Goal: Task Accomplishment & Management: Manage account settings

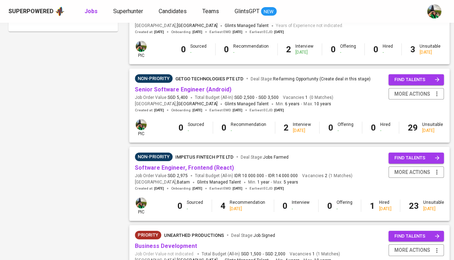
scroll to position [432, 0]
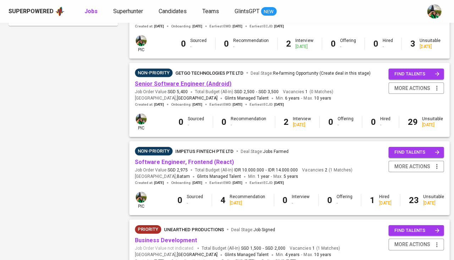
click at [194, 80] on link "Senior Software Engineer (Android)" at bounding box center [183, 83] width 97 height 7
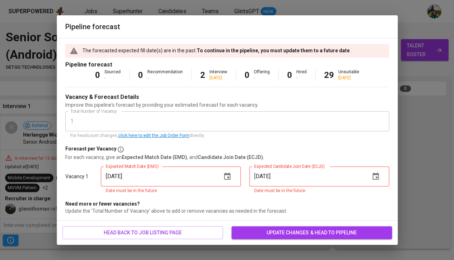
scroll to position [0, 256]
click at [227, 178] on icon "button" at bounding box center [227, 175] width 6 height 7
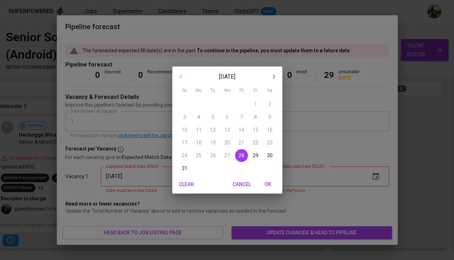
click at [269, 183] on span "OK" at bounding box center [268, 184] width 17 height 9
type input "08/28/2025"
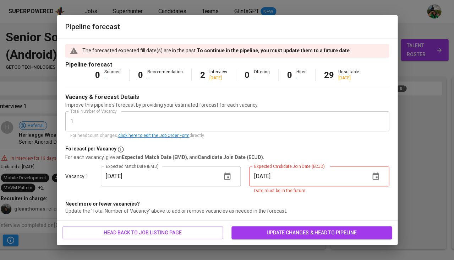
click at [375, 175] on icon "button" at bounding box center [375, 176] width 9 height 9
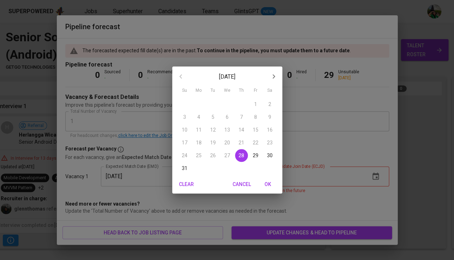
click at [273, 75] on icon "button" at bounding box center [274, 76] width 9 height 9
click at [199, 104] on p "1" at bounding box center [198, 103] width 3 height 7
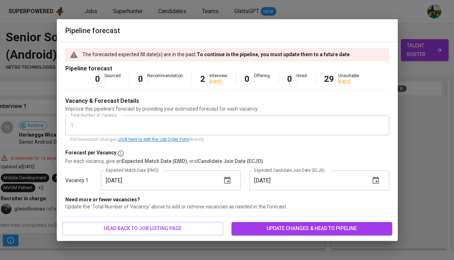
type input "09/01/2025"
click at [266, 227] on span "update changes & head to pipeline" at bounding box center [311, 228] width 149 height 9
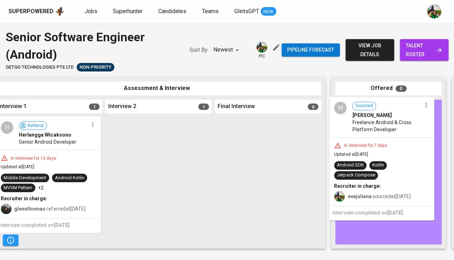
drag, startPoint x: 170, startPoint y: 137, endPoint x: 397, endPoint y: 119, distance: 227.6
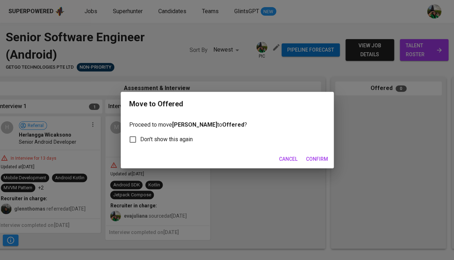
scroll to position [0, 255]
click at [310, 157] on span "Confirm" at bounding box center [317, 158] width 22 height 9
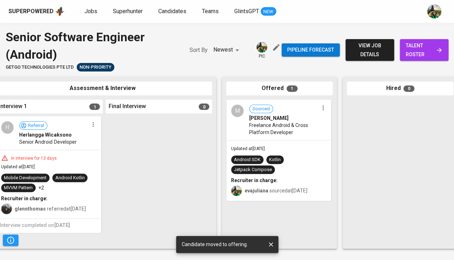
click at [91, 123] on icon "button" at bounding box center [92, 124] width 7 height 7
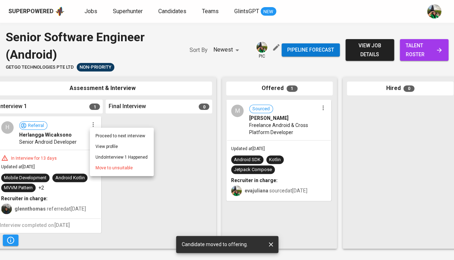
click at [112, 165] on span "Move to unsuitable" at bounding box center [114, 167] width 37 height 6
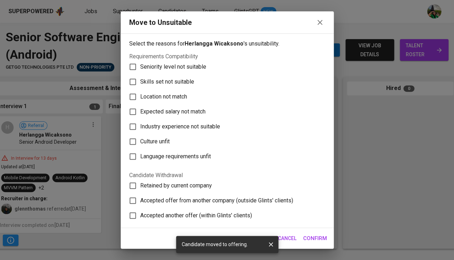
click at [148, 77] on span "Skills set not suitable" at bounding box center [167, 81] width 54 height 9
click at [140, 76] on input "Skills set not suitable" at bounding box center [132, 81] width 15 height 15
checkbox input "true"
click at [320, 239] on span "Confirm" at bounding box center [315, 237] width 24 height 9
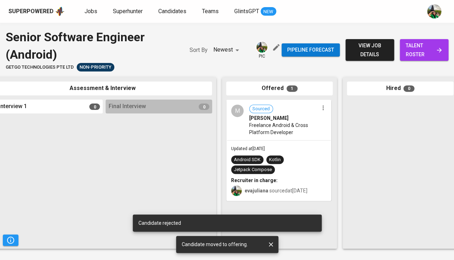
click at [415, 47] on span "talent roster" at bounding box center [424, 49] width 37 height 17
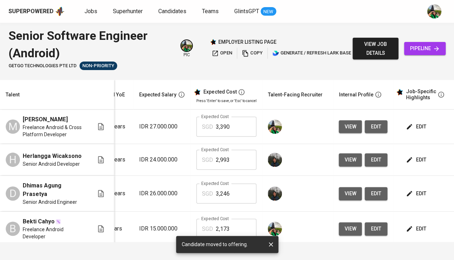
scroll to position [0, 118]
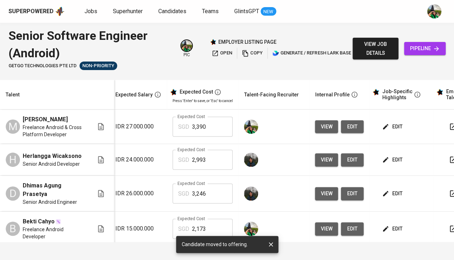
click at [386, 129] on span "edit" at bounding box center [393, 126] width 19 height 9
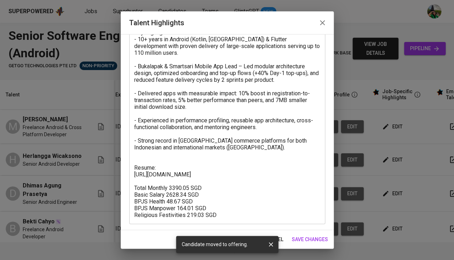
scroll to position [51, 0]
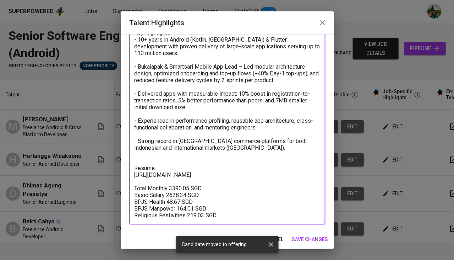
drag, startPoint x: 223, startPoint y: 216, endPoint x: 132, endPoint y: 178, distance: 98.2
click at [132, 178] on div "Key Highlights - 10+ years in Android (Kotlin, Java) & Flutter development with…" at bounding box center [227, 123] width 196 height 201
click at [280, 237] on span "cancel" at bounding box center [274, 239] width 18 height 9
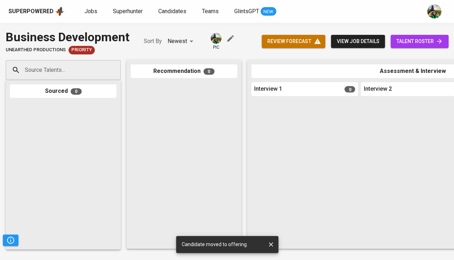
scroll to position [0, 435]
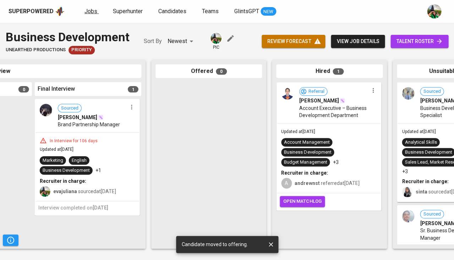
click at [87, 10] on span "Jobs" at bounding box center [91, 11] width 13 height 7
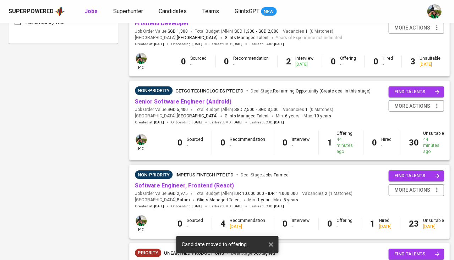
scroll to position [419, 0]
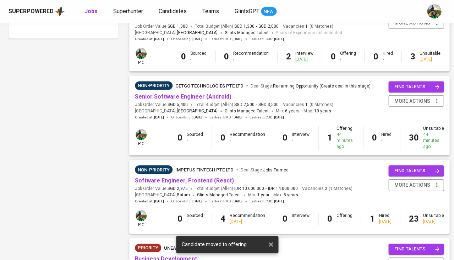
click at [176, 93] on link "Senior Software Engineer (Android)" at bounding box center [183, 96] width 97 height 7
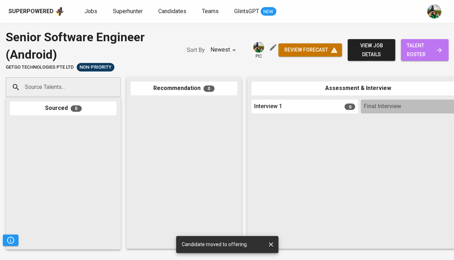
click at [416, 53] on span "talent roster" at bounding box center [425, 49] width 36 height 17
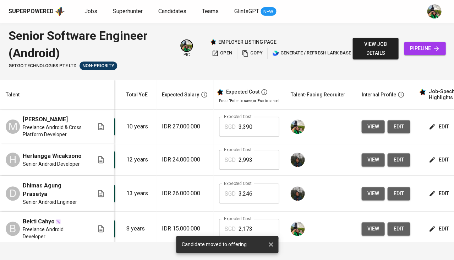
scroll to position [0, 76]
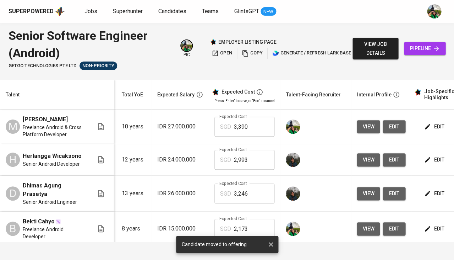
click at [425, 128] on span "edit" at bounding box center [434, 126] width 19 height 9
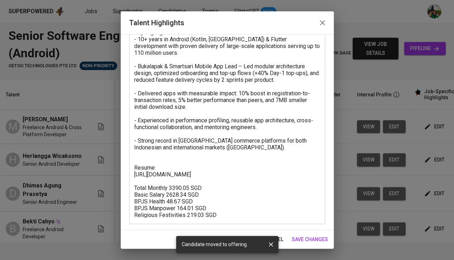
scroll to position [51, 0]
click at [282, 238] on span "cancel" at bounding box center [274, 239] width 18 height 9
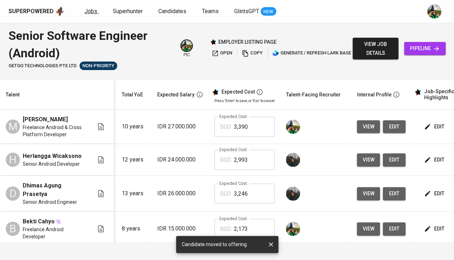
click at [92, 12] on span "Jobs" at bounding box center [91, 11] width 13 height 7
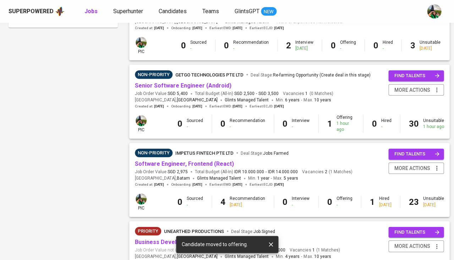
scroll to position [428, 0]
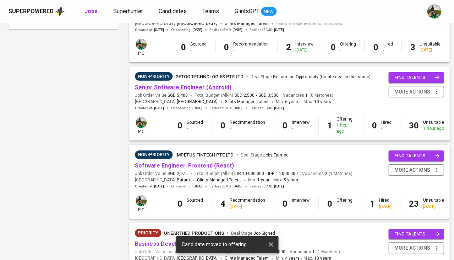
click at [171, 85] on link "Senior Software Engineer (Android)" at bounding box center [183, 87] width 97 height 7
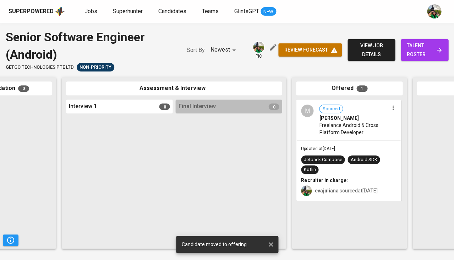
scroll to position [0, 220]
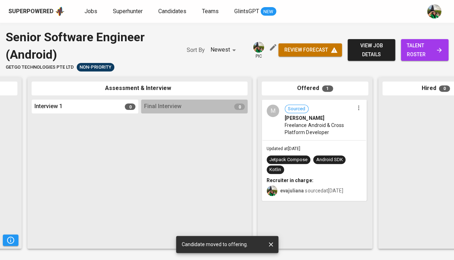
click at [348, 138] on div "M Sourced Muhammad Hasby Freelance Android & Cross Platform Developer" at bounding box center [314, 120] width 104 height 40
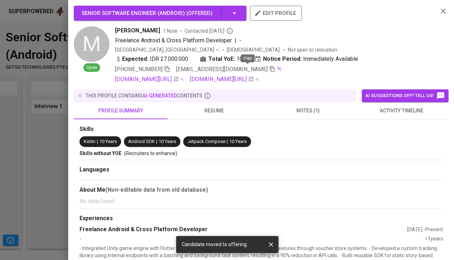
click at [269, 66] on icon "button" at bounding box center [272, 69] width 6 height 6
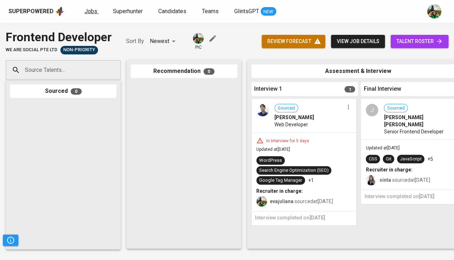
click at [92, 14] on span "Jobs" at bounding box center [91, 11] width 13 height 7
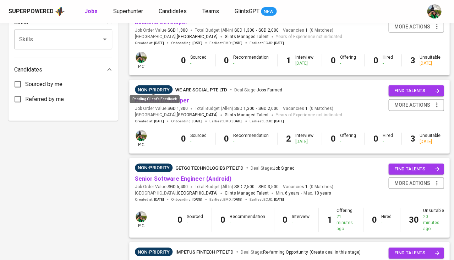
scroll to position [374, 0]
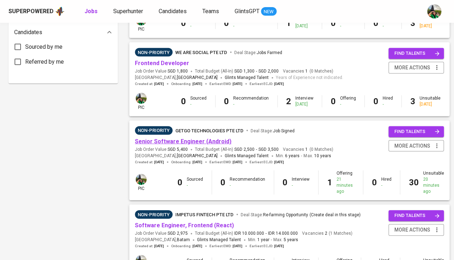
click at [198, 138] on link "Senior Software Engineer (Android)" at bounding box center [183, 141] width 97 height 7
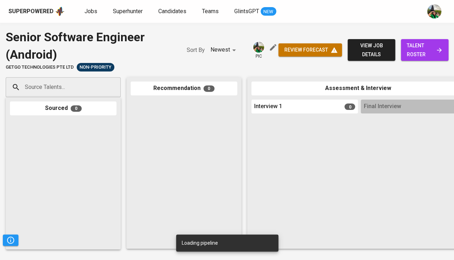
click at [421, 47] on span "talent roster" at bounding box center [425, 49] width 36 height 17
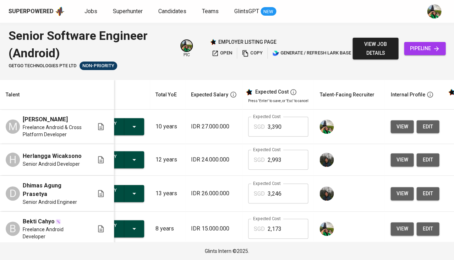
scroll to position [0, 69]
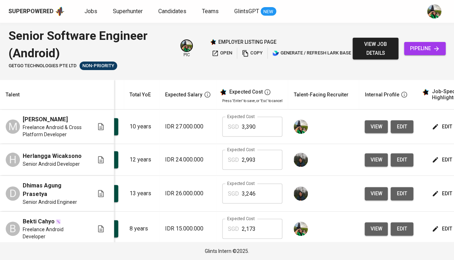
click at [433, 128] on icon "button" at bounding box center [435, 126] width 5 height 5
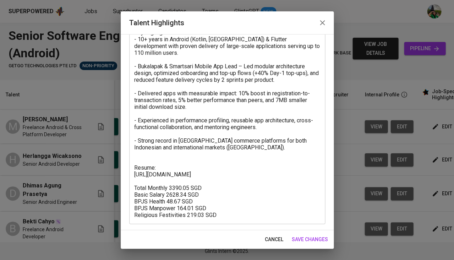
scroll to position [51, 0]
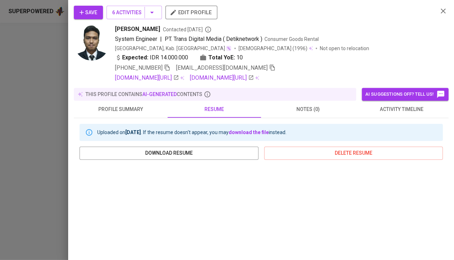
scroll to position [121, 0]
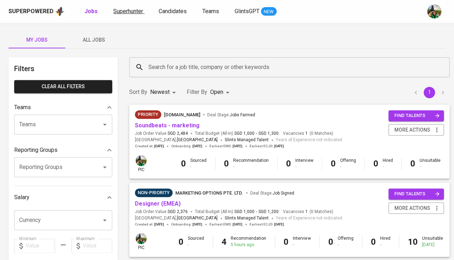
click at [129, 12] on span "Superhunter" at bounding box center [128, 11] width 30 height 7
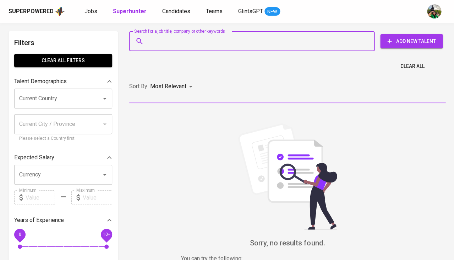
click at [173, 47] on input "Search for a job title, company or other keywords" at bounding box center [254, 40] width 214 height 13
paste input "[EMAIL_ADDRESS][DOMAIN_NAME]"
type input "[EMAIL_ADDRESS][DOMAIN_NAME]"
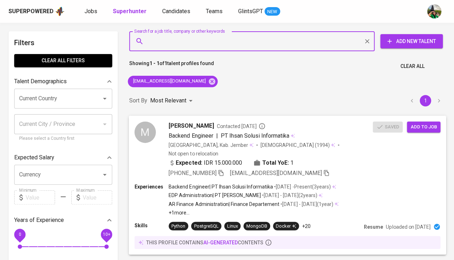
click at [181, 128] on span "[PERSON_NAME]" at bounding box center [191, 125] width 45 height 9
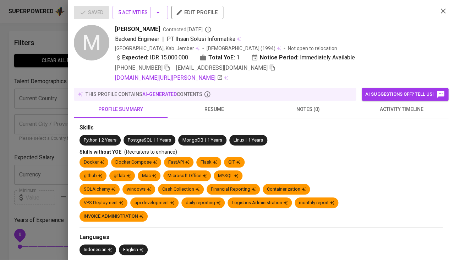
click at [409, 105] on span "activity timeline" at bounding box center [401, 109] width 85 height 9
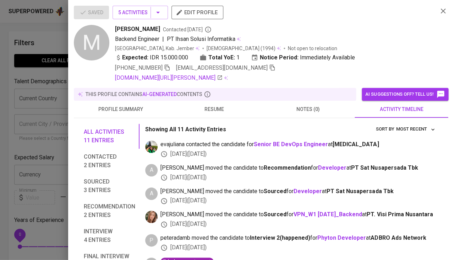
click at [170, 67] on icon "button" at bounding box center [167, 67] width 6 height 6
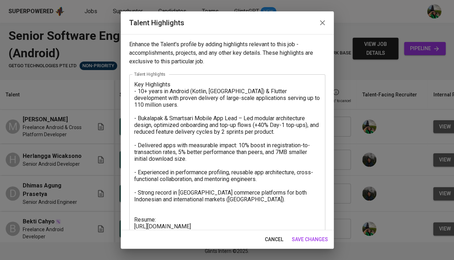
scroll to position [51, 0]
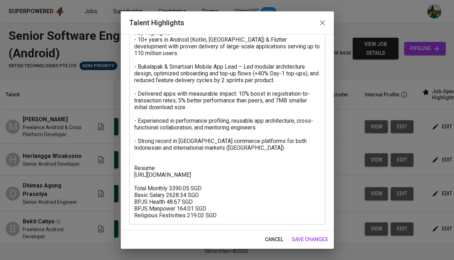
click at [271, 238] on span "cancel" at bounding box center [274, 239] width 18 height 9
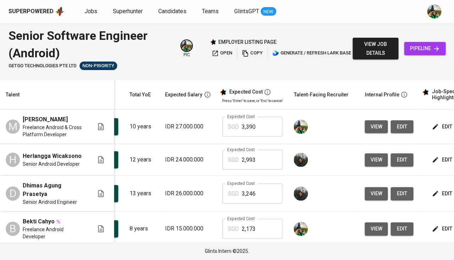
scroll to position [0, 0]
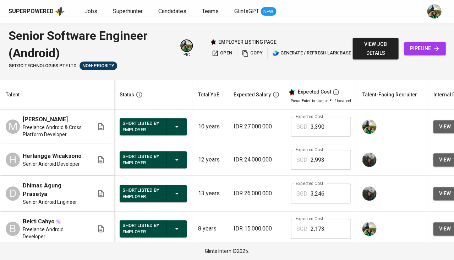
click at [173, 162] on icon "button" at bounding box center [177, 159] width 9 height 9
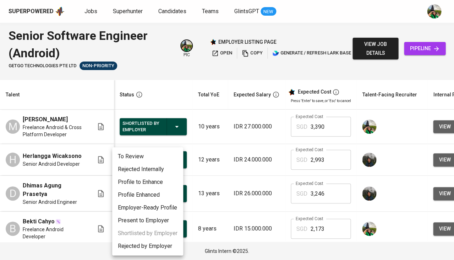
click at [139, 244] on li "Rejected by Employer" at bounding box center [147, 245] width 71 height 13
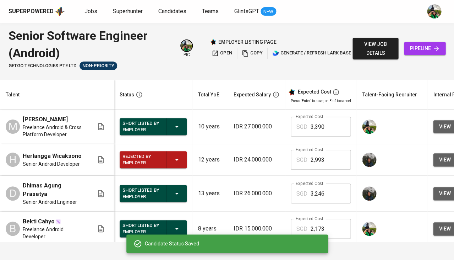
click at [175, 194] on icon "button" at bounding box center [177, 193] width 4 height 2
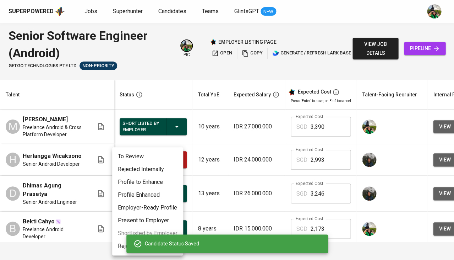
click at [118, 244] on li "Rejected by Employer" at bounding box center [147, 245] width 71 height 13
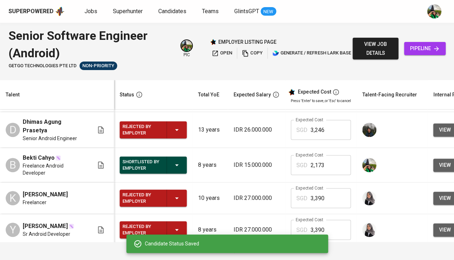
scroll to position [55, 0]
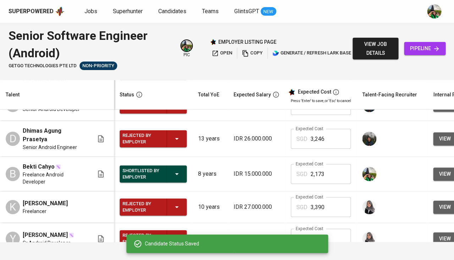
click at [173, 178] on icon "button" at bounding box center [177, 173] width 9 height 9
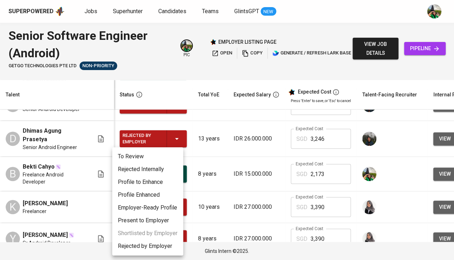
click at [123, 247] on li "Rejected by Employer" at bounding box center [147, 245] width 71 height 13
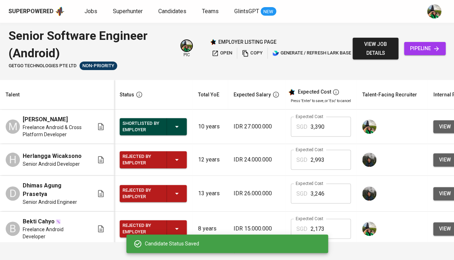
scroll to position [0, 0]
click at [92, 12] on span "Jobs" at bounding box center [91, 11] width 13 height 7
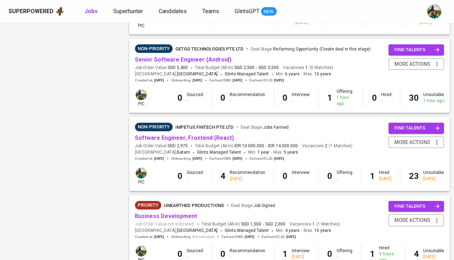
scroll to position [458, 0]
